Goal: Navigation & Orientation: Find specific page/section

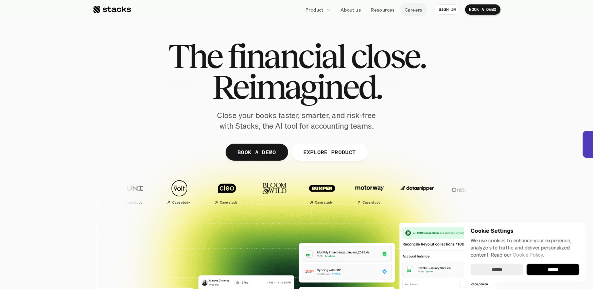
click at [405, 9] on p "Careers" at bounding box center [414, 9] width 18 height 7
click at [345, 14] on link "About us" at bounding box center [351, 9] width 29 height 12
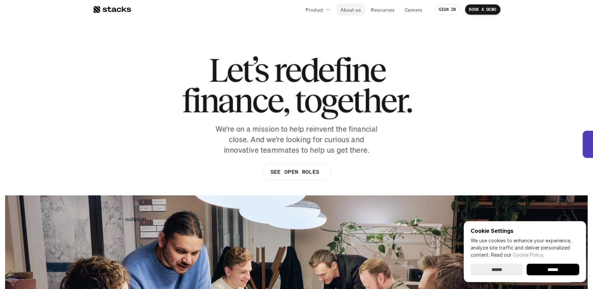
click at [347, 12] on p "About us" at bounding box center [351, 9] width 20 height 7
click at [297, 166] on link "SEE OPEN ROLES" at bounding box center [296, 171] width 69 height 17
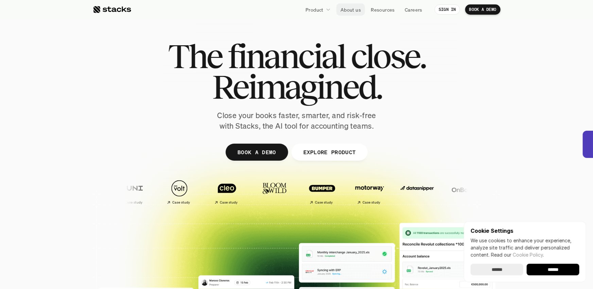
click at [347, 10] on p "About us" at bounding box center [351, 9] width 20 height 7
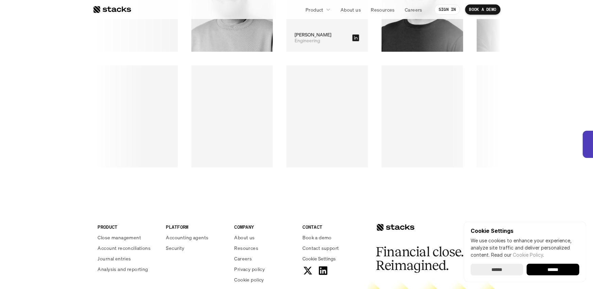
scroll to position [1194, 0]
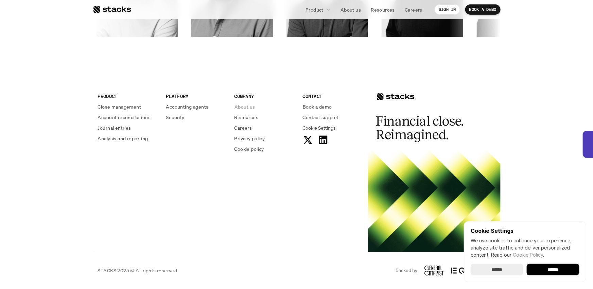
click at [249, 106] on p "About us" at bounding box center [245, 106] width 20 height 7
click at [246, 138] on p "Privacy policy" at bounding box center [250, 138] width 31 height 7
